Goal: Transaction & Acquisition: Book appointment/travel/reservation

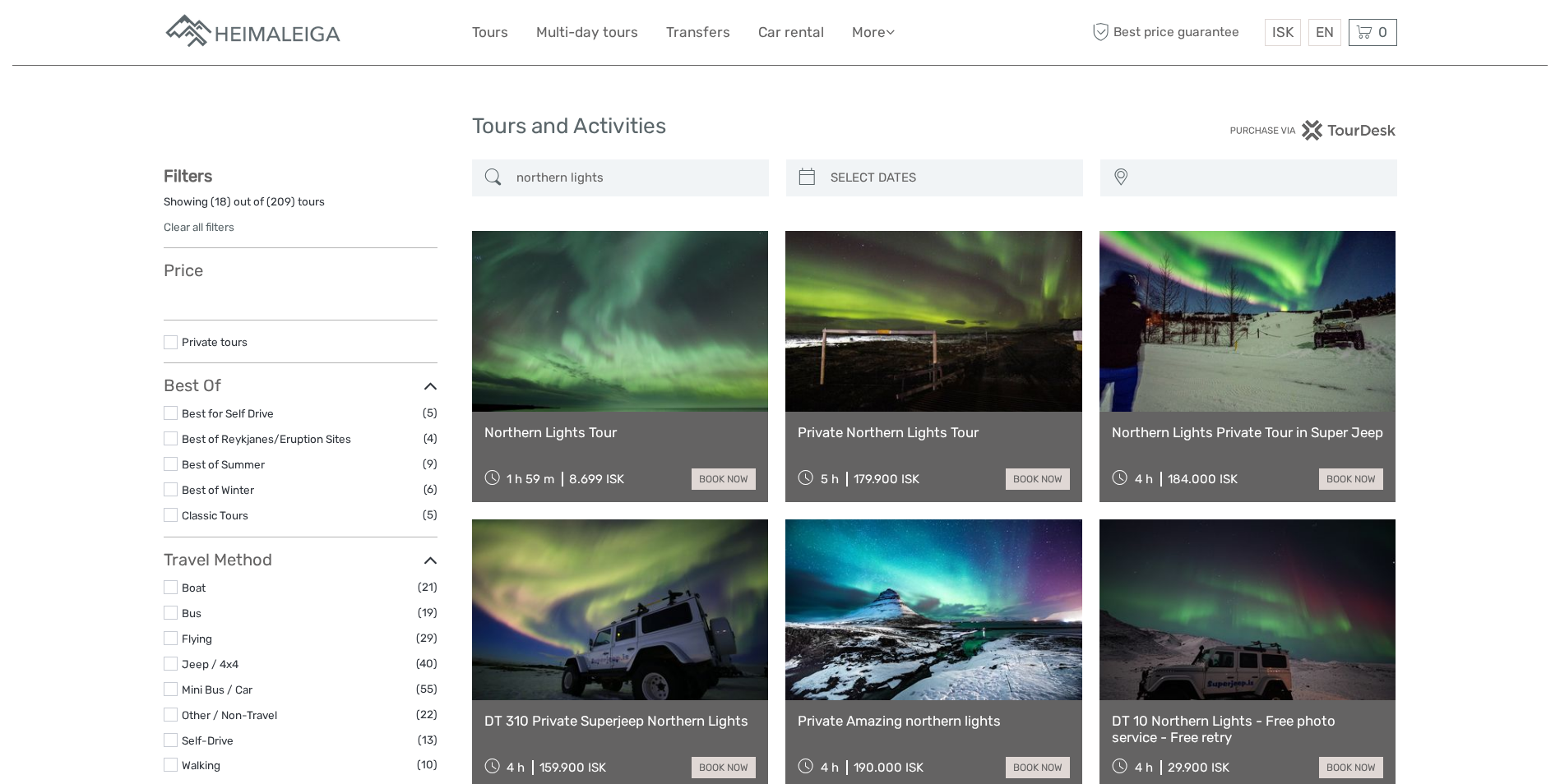
select select
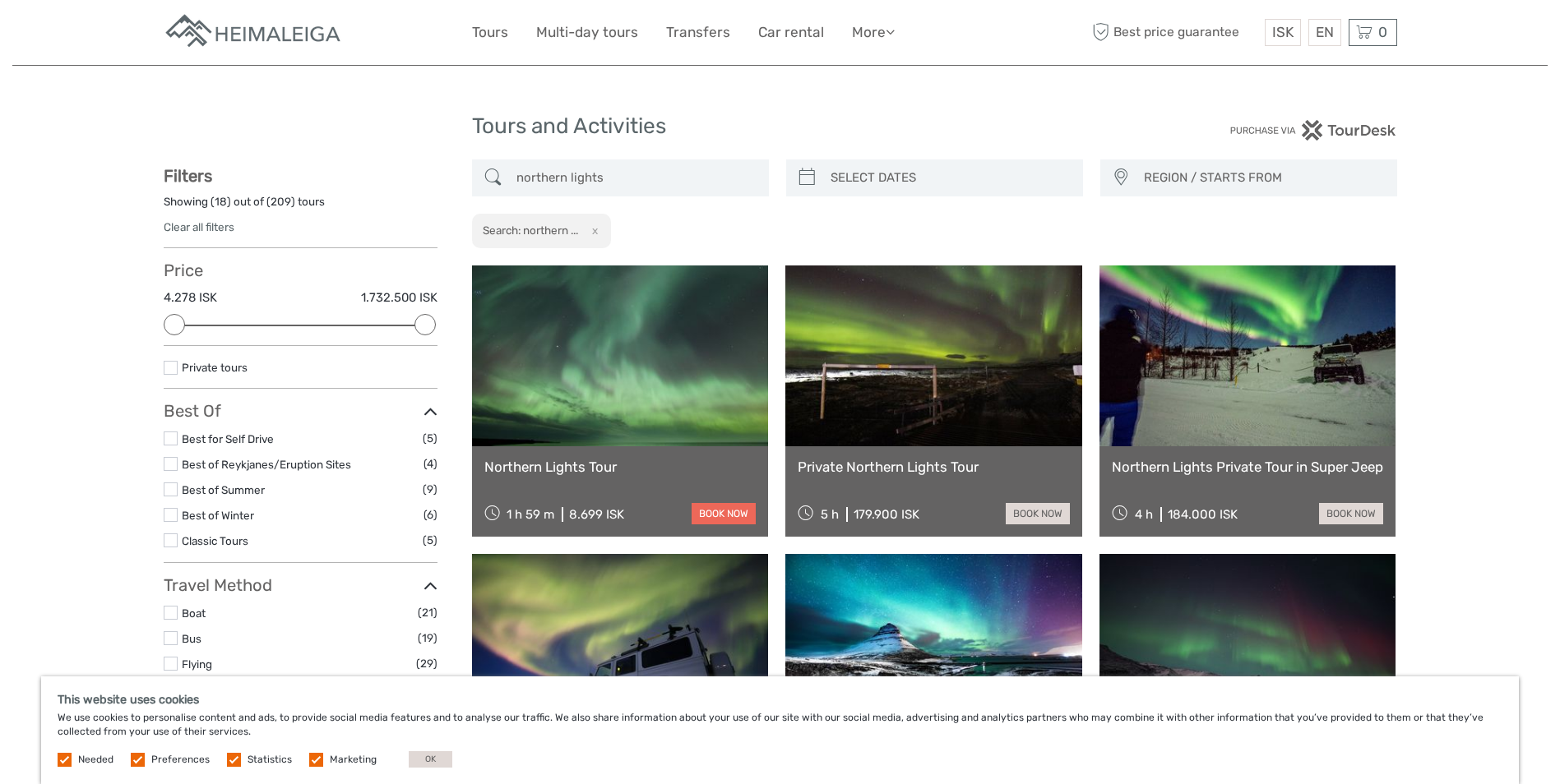
click at [705, 513] on link "book now" at bounding box center [724, 514] width 64 height 22
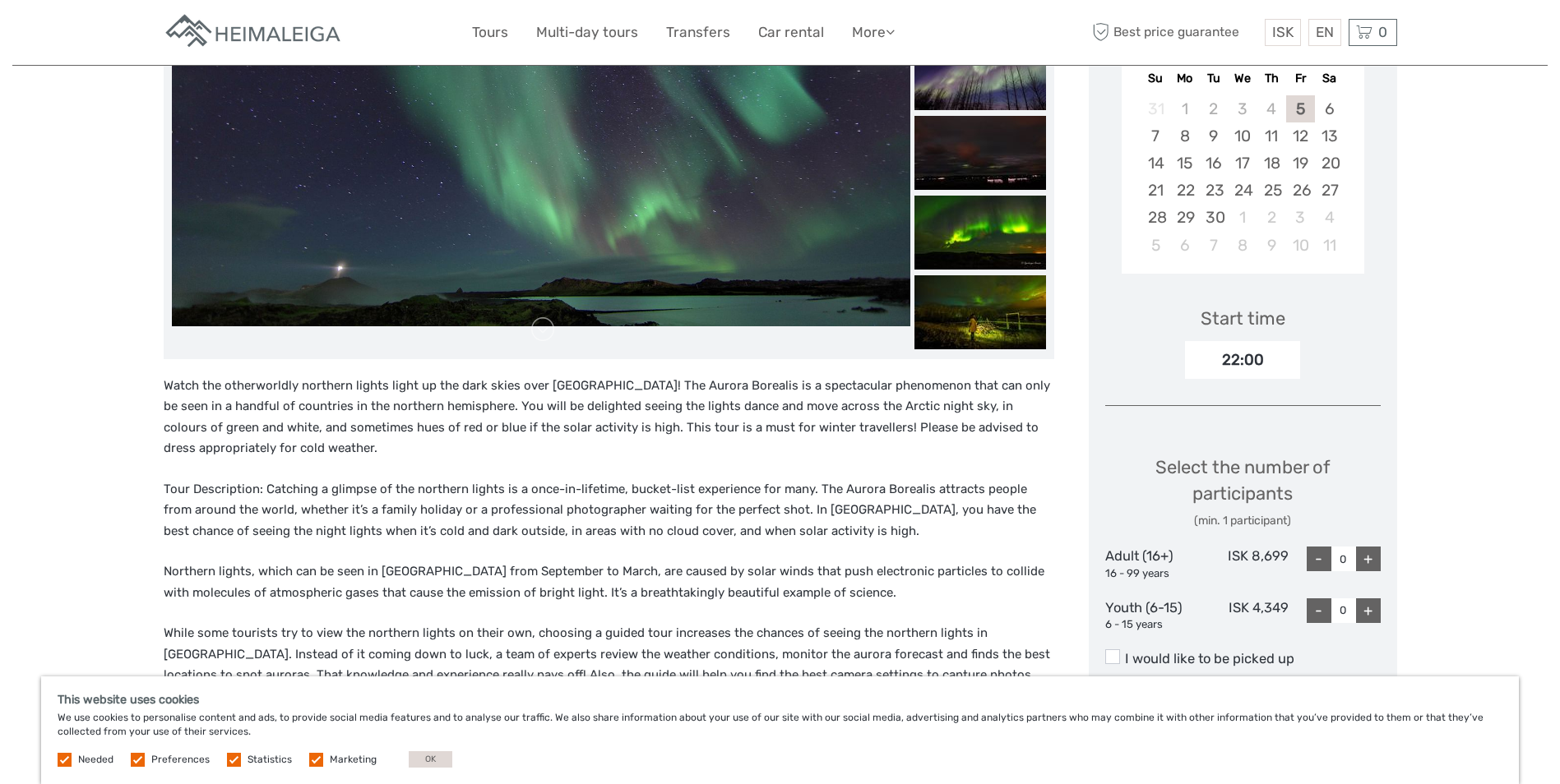
scroll to position [411, 0]
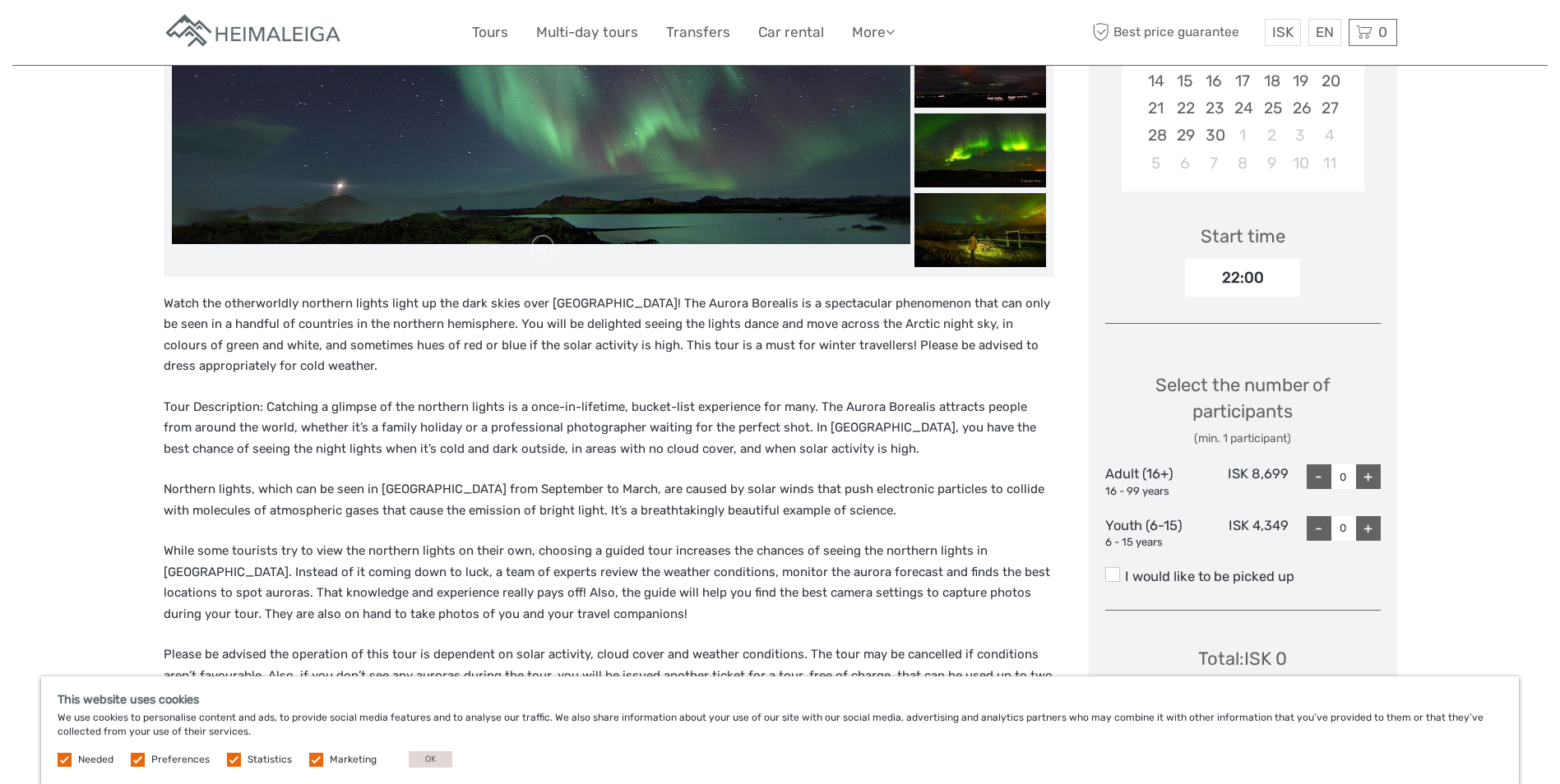
drag, startPoint x: 1371, startPoint y: 0, endPoint x: 61, endPoint y: 318, distance: 1348.0
click at [61, 318] on div "Region / Starts from: Capital Region Travel method: Bus Category: Northern Ligh…" at bounding box center [780, 798] width 1535 height 2419
click at [60, 327] on div "Region / Starts from: Capital Region Travel method: Bus Category: Northern Ligh…" at bounding box center [780, 798] width 1535 height 2419
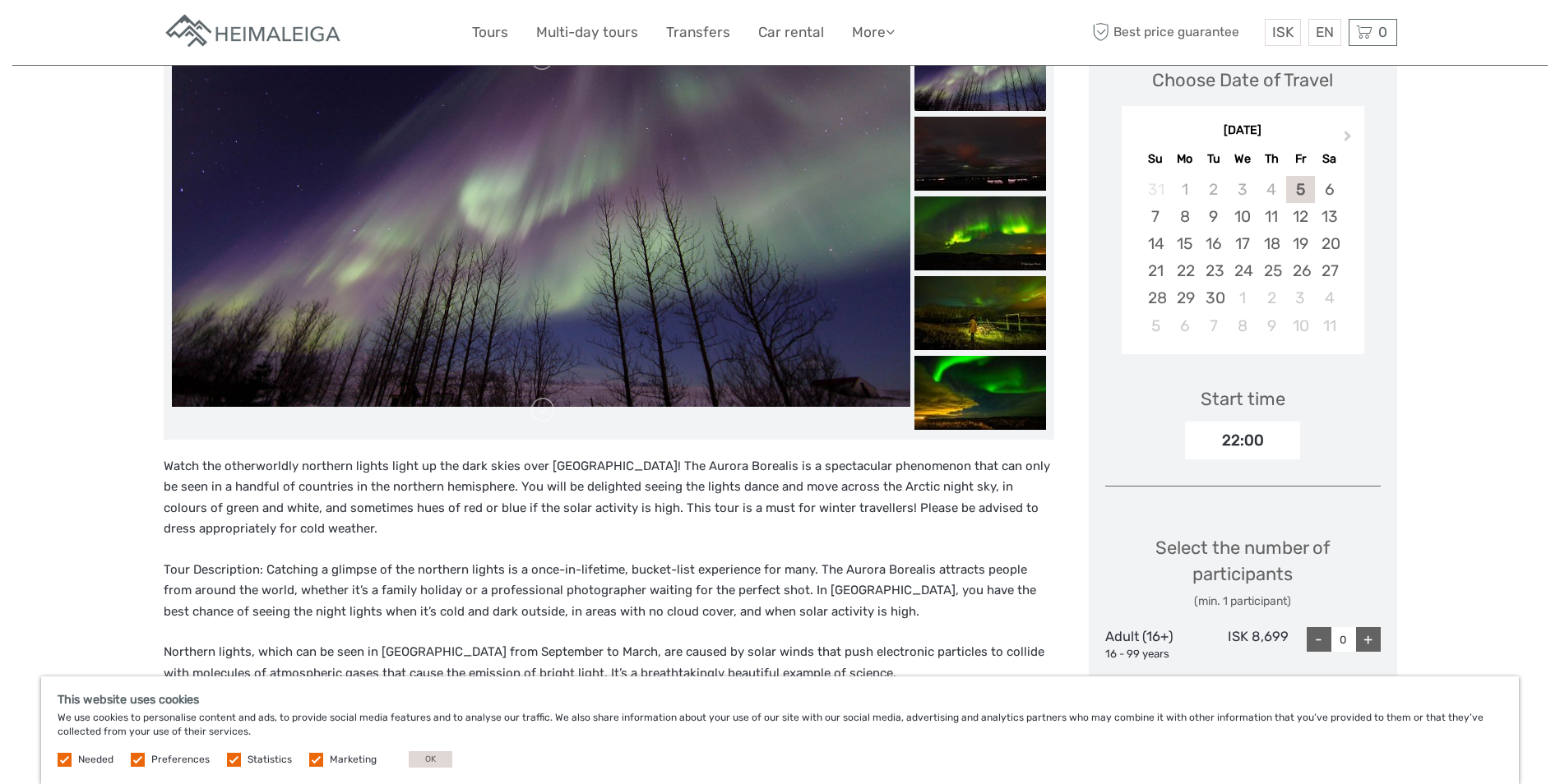
scroll to position [247, 0]
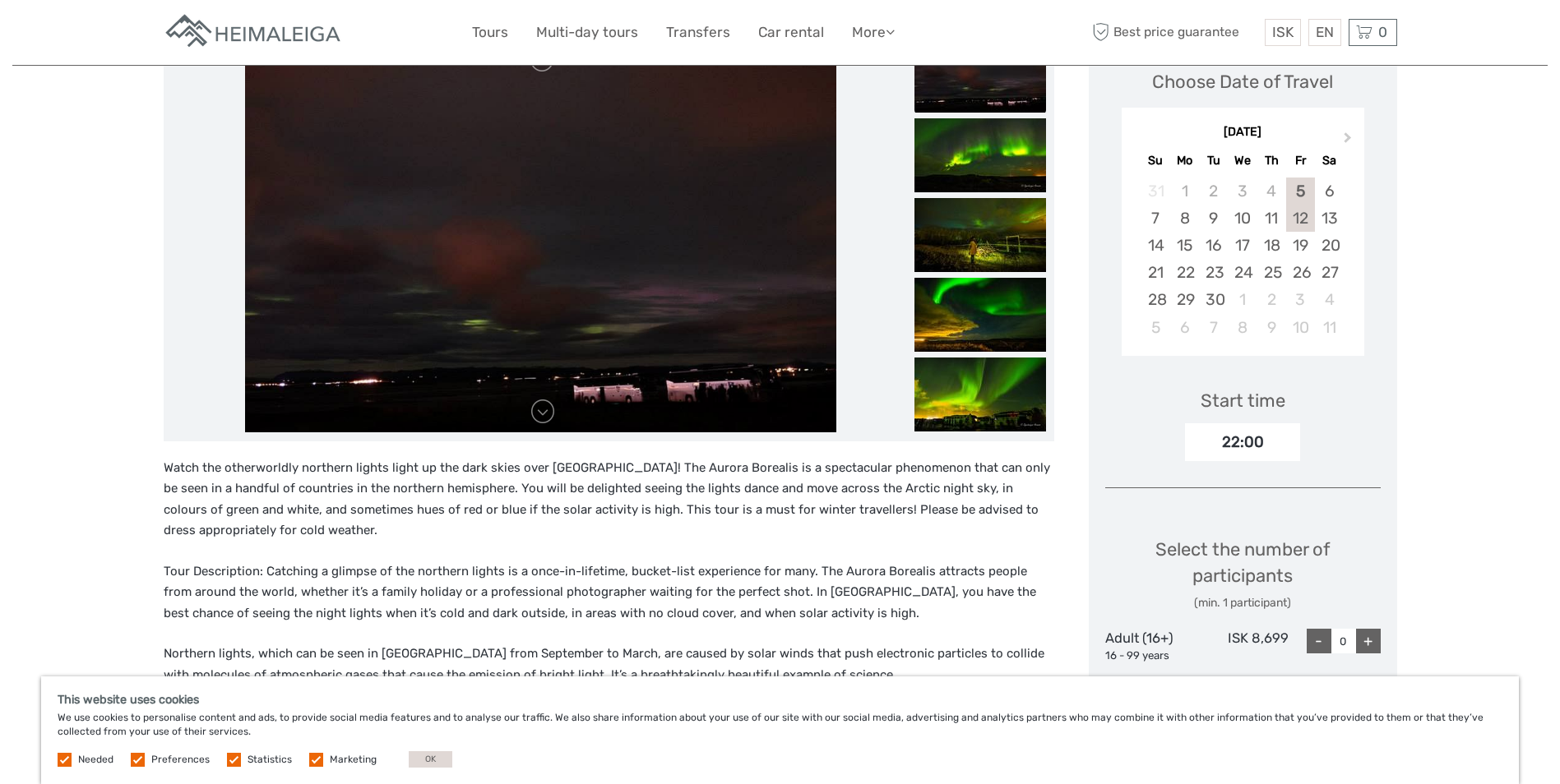
click at [1306, 218] on div "12" at bounding box center [1301, 218] width 28 height 27
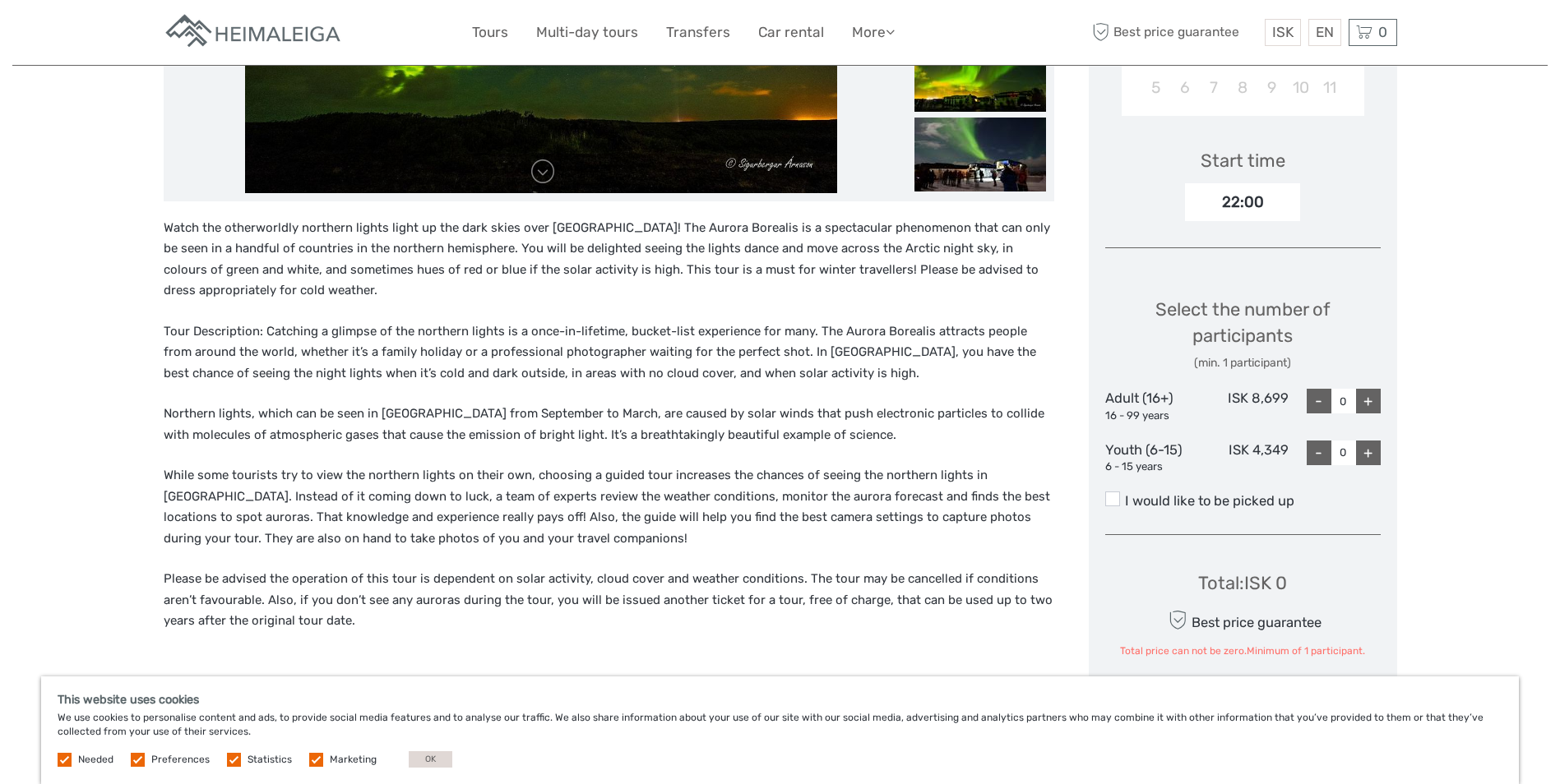
scroll to position [494, 0]
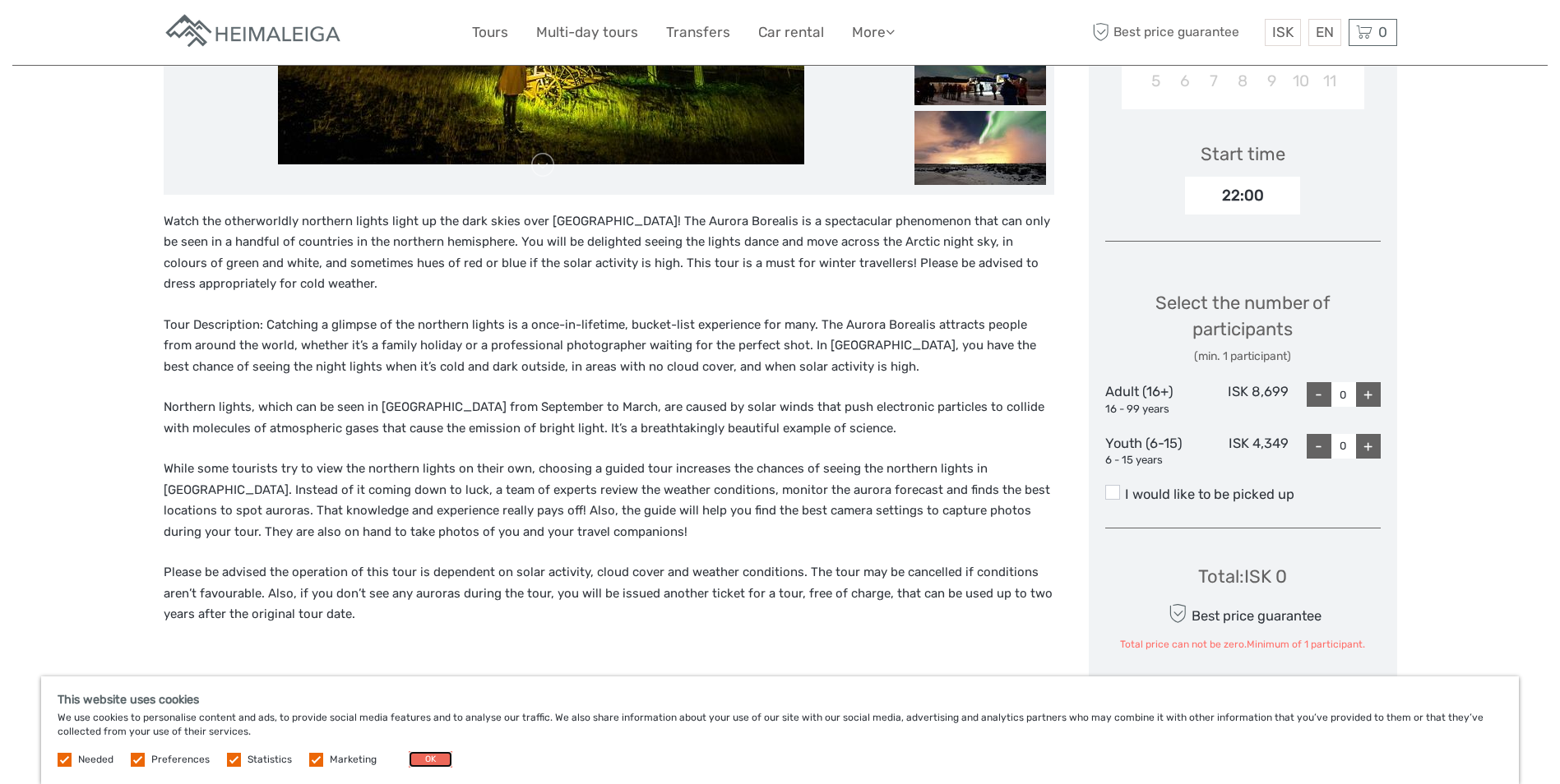
click at [420, 760] on button "OK" at bounding box center [430, 759] width 44 height 16
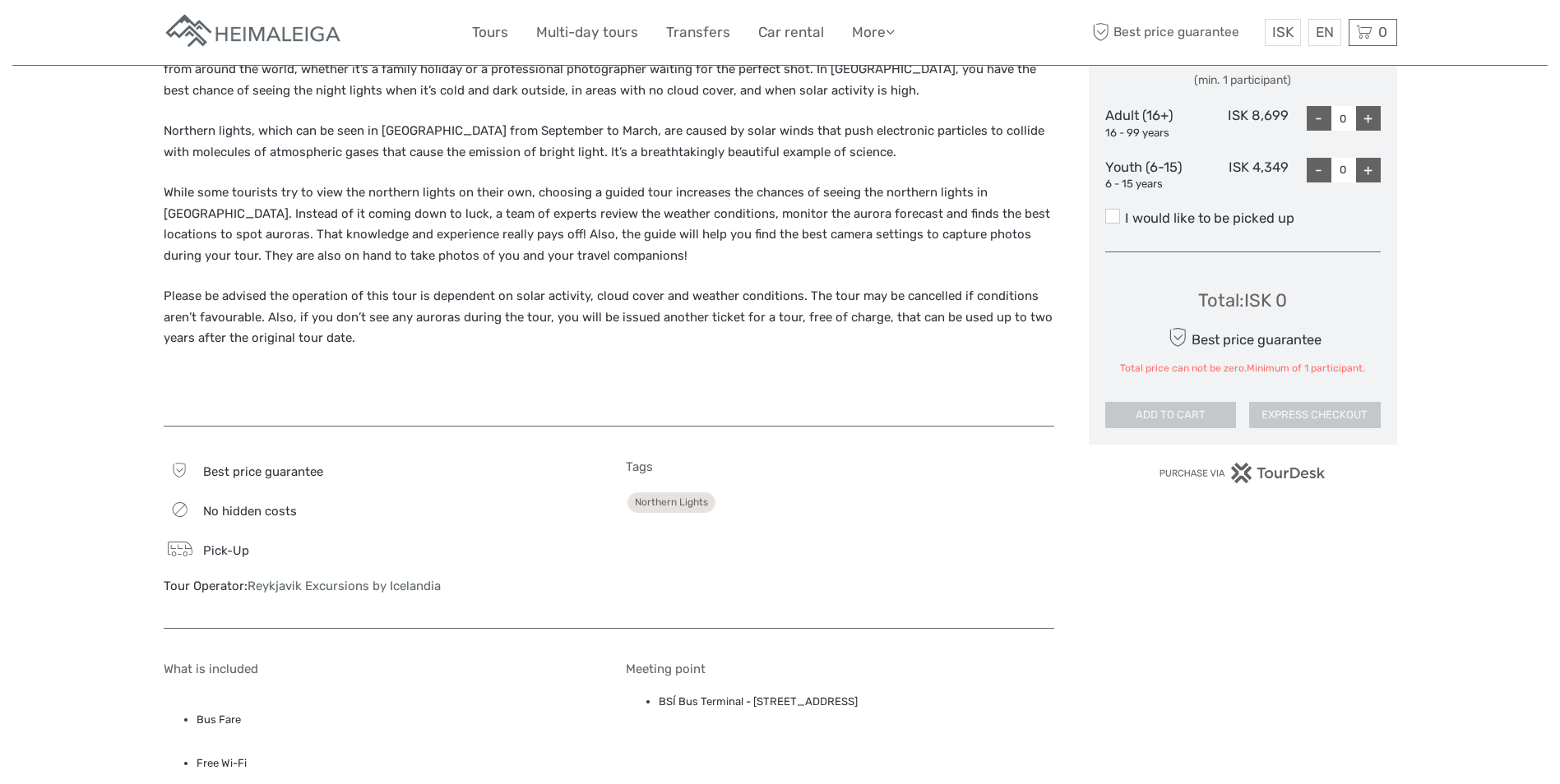
scroll to position [822, 0]
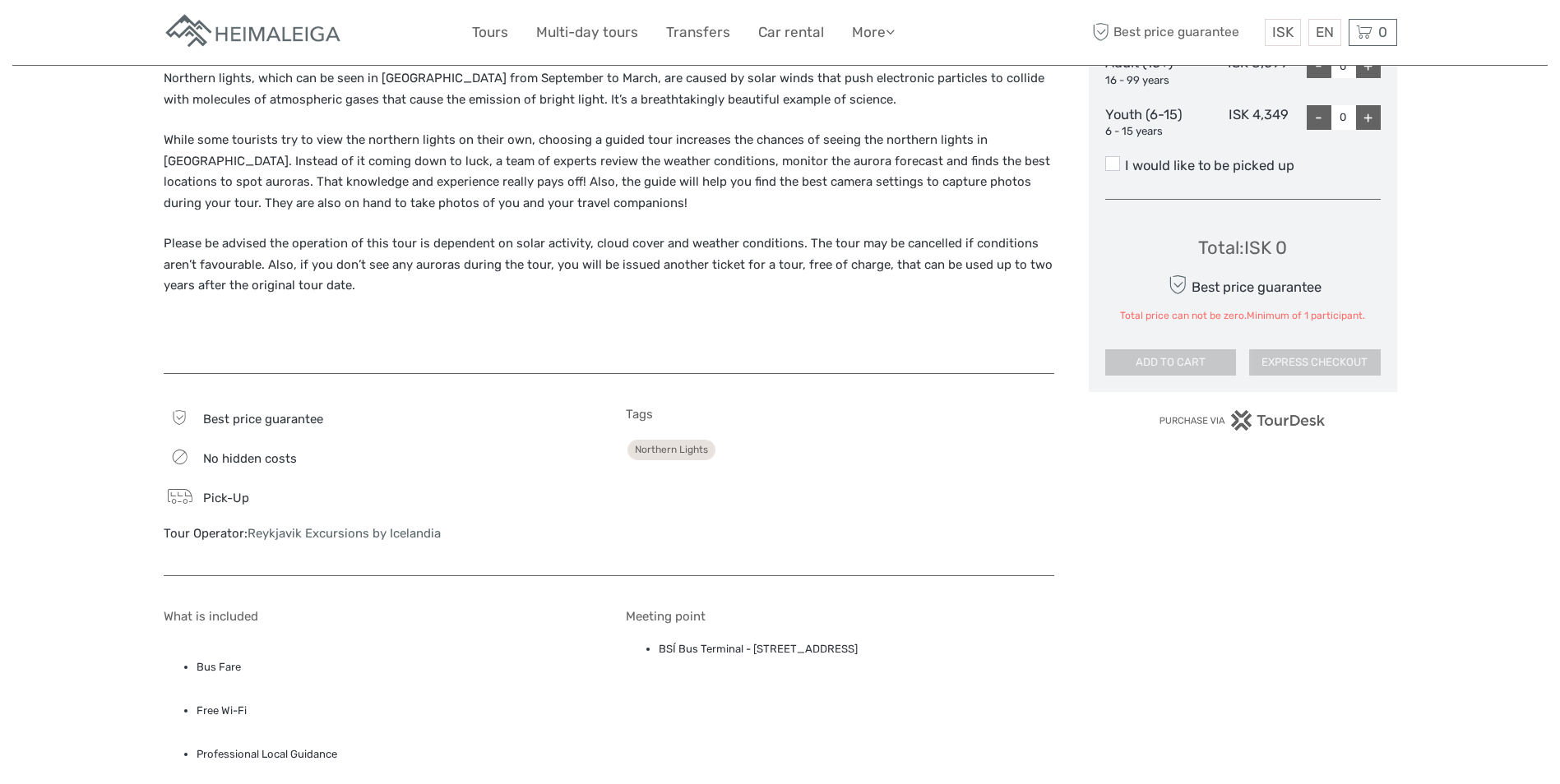
click at [61, 506] on div "Region / Starts from: Capital Region Travel method: Bus Category: Northern Ligh…" at bounding box center [780, 388] width 1535 height 2419
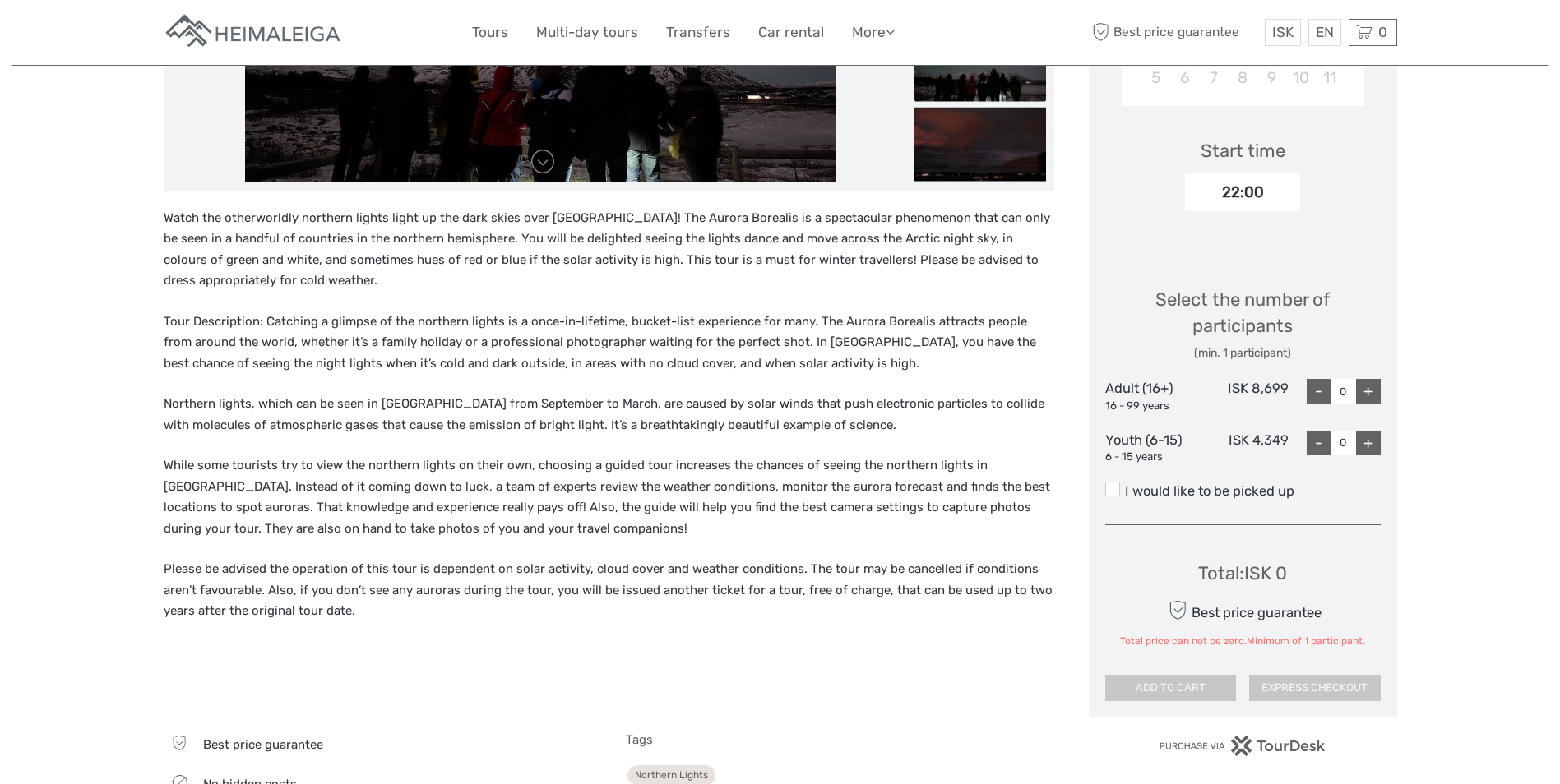
scroll to position [247, 0]
